Goal: Obtain resource: Download file/media

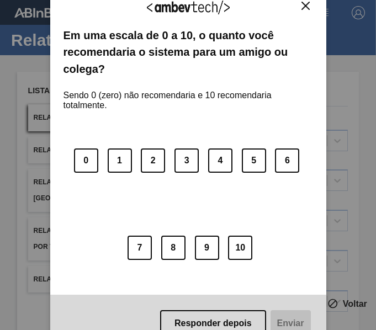
click at [303, 8] on img "Close" at bounding box center [305, 6] width 8 height 8
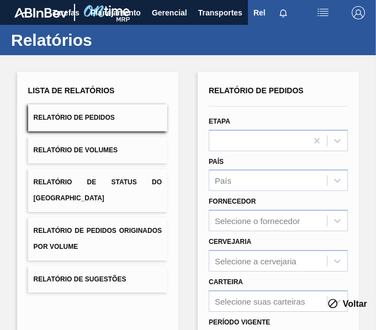
click at [107, 151] on span "Relatório de Volumes" at bounding box center [76, 150] width 84 height 8
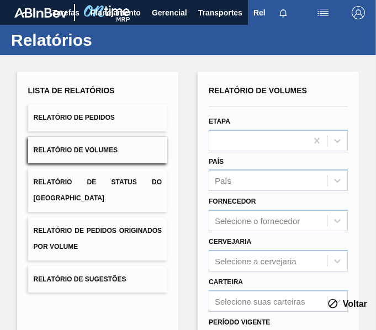
click at [133, 230] on button "Relatório de Pedidos Originados por Volume" at bounding box center [97, 239] width 139 height 43
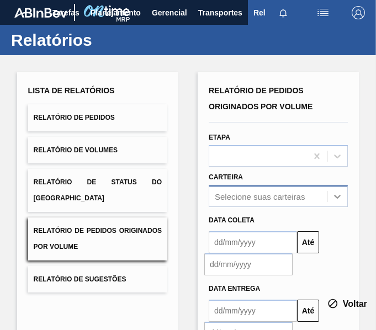
click at [337, 198] on div "Selecione suas carteiras" at bounding box center [278, 197] width 139 height 22
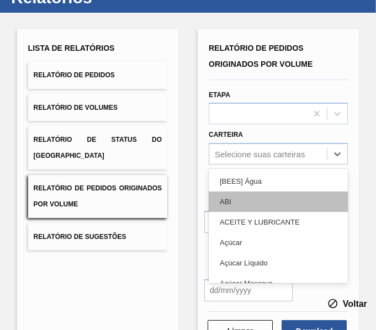
scroll to position [51, 0]
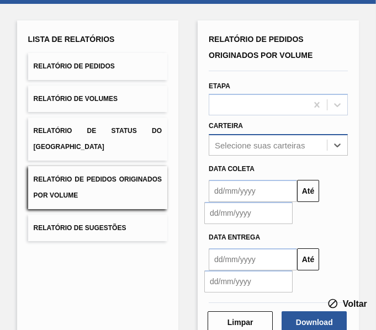
click at [244, 145] on div "Selecione suas carteiras" at bounding box center [260, 145] width 90 height 9
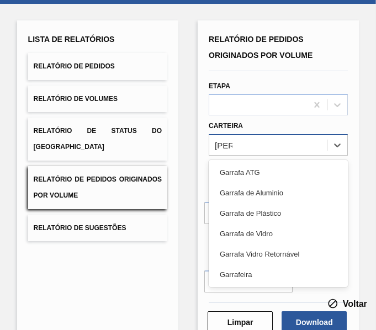
type input "Garra"
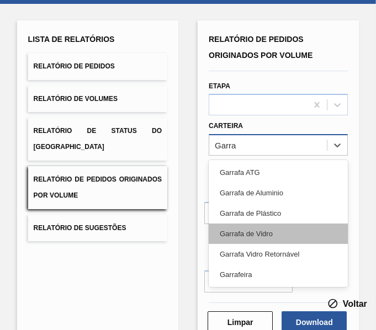
click at [272, 231] on div "Garrafa de Vidro" at bounding box center [278, 234] width 139 height 20
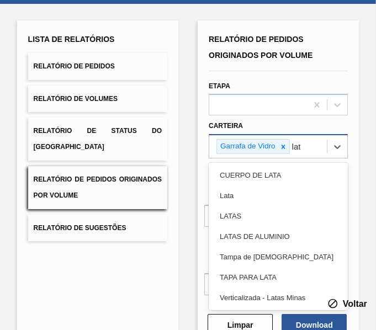
type input "lata"
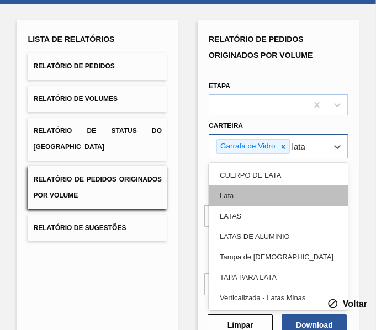
click at [267, 199] on div "Lata" at bounding box center [278, 196] width 139 height 20
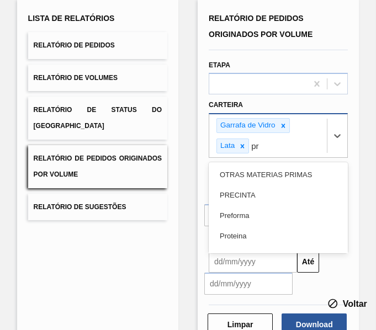
scroll to position [75, 0]
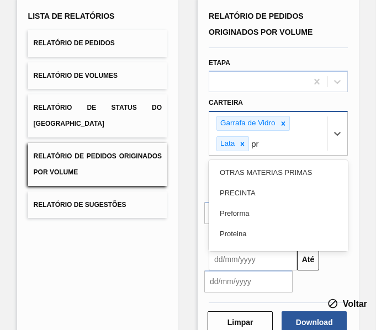
type input "pre"
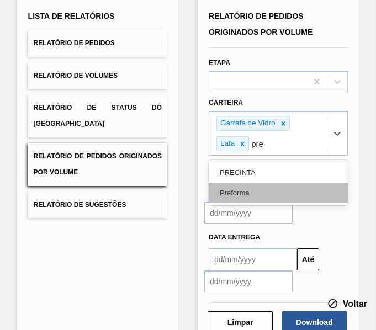
click at [295, 195] on div "Preforma" at bounding box center [278, 193] width 139 height 20
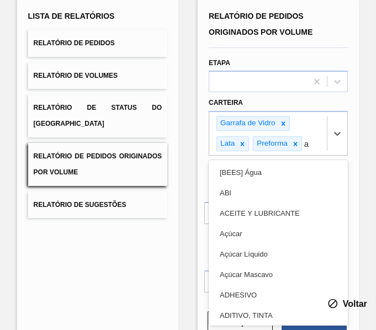
type input "a"
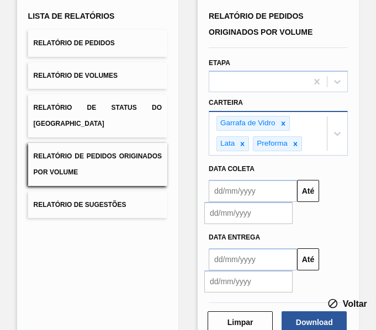
click at [305, 144] on div "Garrafa de Vidro Lata Preforma" at bounding box center [268, 133] width 118 height 43
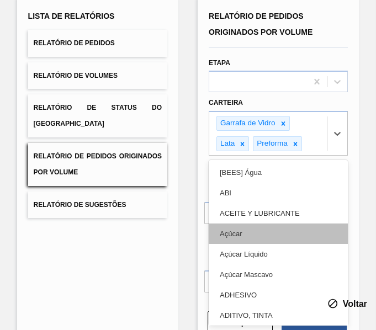
click at [269, 236] on div "Açúcar" at bounding box center [278, 234] width 139 height 20
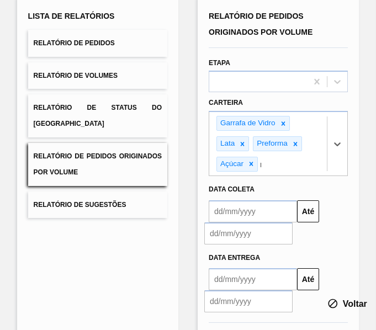
scroll to position [95, 0]
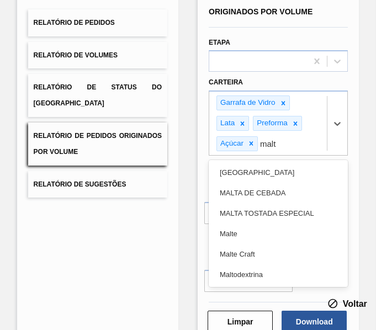
type input "malte"
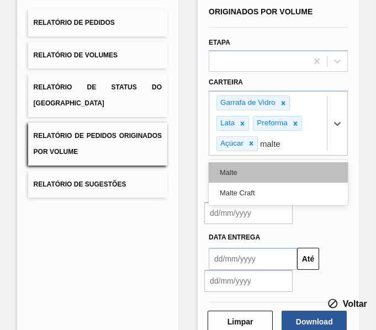
click at [233, 166] on div "Malte" at bounding box center [278, 172] width 139 height 20
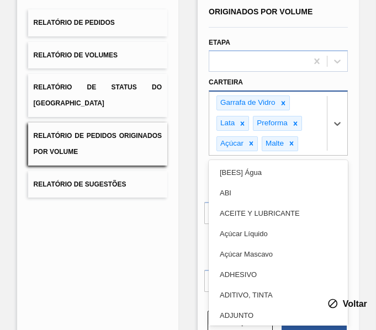
click at [306, 146] on div "Garrafa de Vidro Lata Preforma Açúcar Malte" at bounding box center [268, 123] width 118 height 63
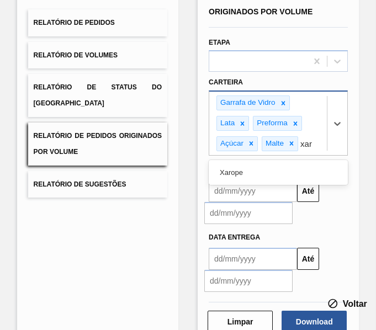
type input "xaro"
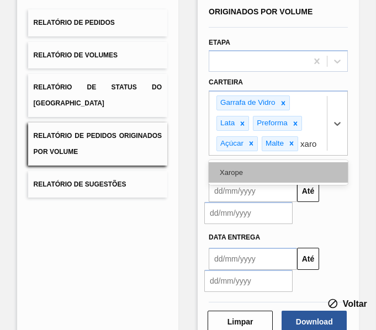
click at [316, 172] on div "Xarope" at bounding box center [278, 172] width 139 height 20
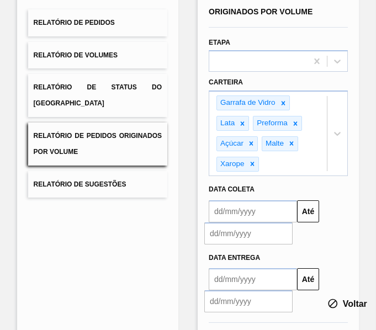
click at [274, 212] on input "text" at bounding box center [253, 211] width 88 height 22
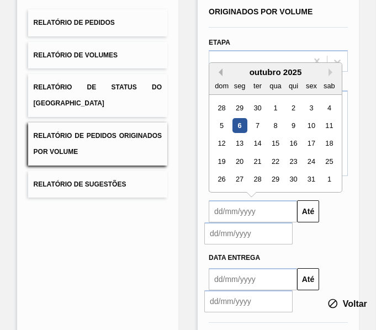
click at [216, 73] on button "Previous Month" at bounding box center [219, 72] width 8 height 8
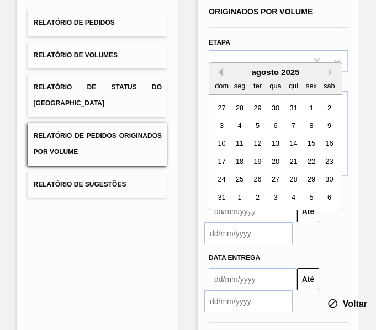
click at [216, 73] on button "Previous Month" at bounding box center [219, 72] width 8 height 8
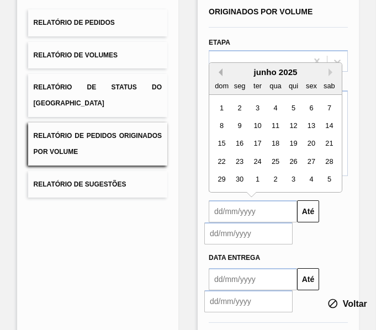
click at [216, 73] on button "Previous Month" at bounding box center [219, 72] width 8 height 8
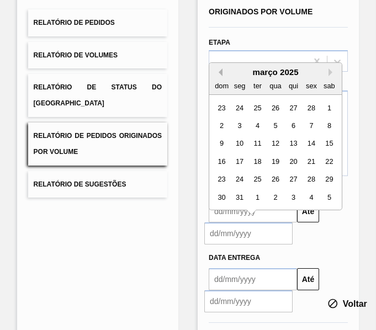
click at [216, 73] on button "Previous Month" at bounding box center [219, 72] width 8 height 8
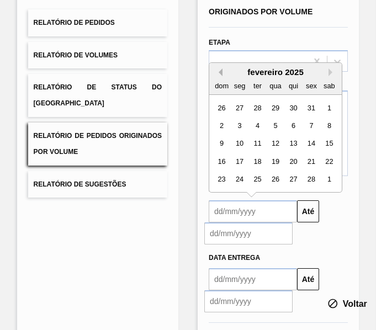
click at [216, 73] on button "Previous Month" at bounding box center [219, 72] width 8 height 8
click at [330, 72] on button "Next Month" at bounding box center [333, 72] width 8 height 8
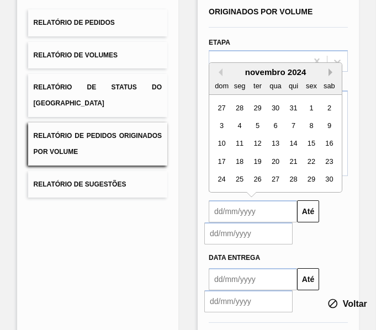
click at [330, 72] on button "Next Month" at bounding box center [333, 72] width 8 height 8
click at [274, 111] on div "1" at bounding box center [275, 107] width 15 height 15
type input "[DATE]"
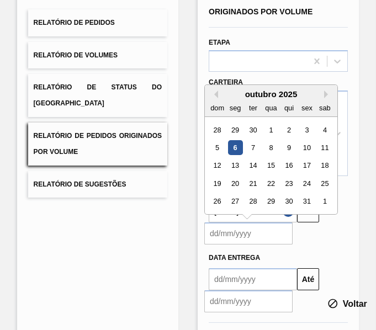
click at [248, 237] on input "text" at bounding box center [248, 234] width 88 height 22
click at [219, 144] on div "5" at bounding box center [217, 147] width 15 height 15
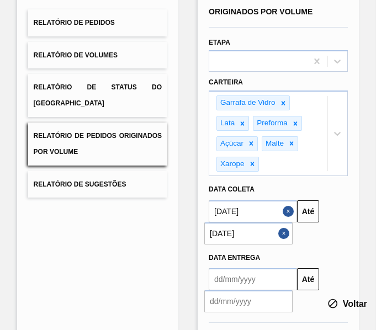
type input "[DATE]"
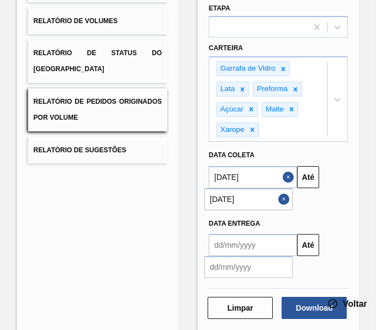
scroll to position [144, 0]
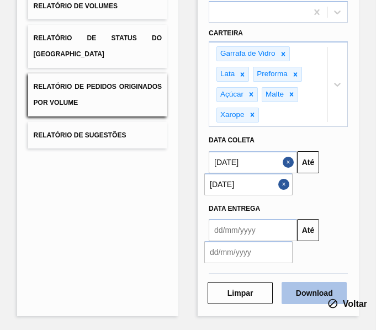
click at [289, 290] on button "Download" at bounding box center [314, 293] width 65 height 22
click at [306, 290] on button "Download" at bounding box center [314, 293] width 65 height 22
